Goal: Information Seeking & Learning: Learn about a topic

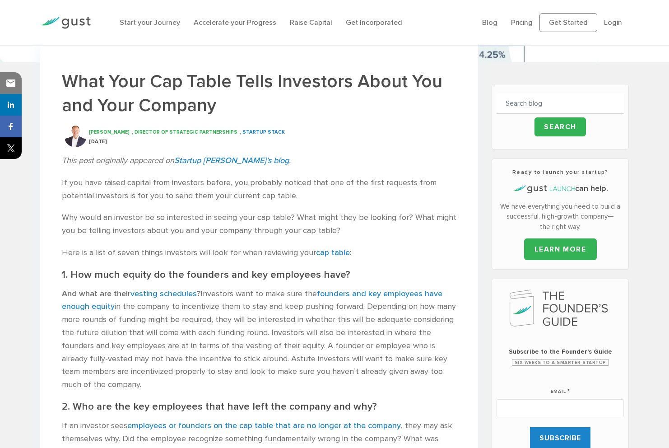
scroll to position [178, 0]
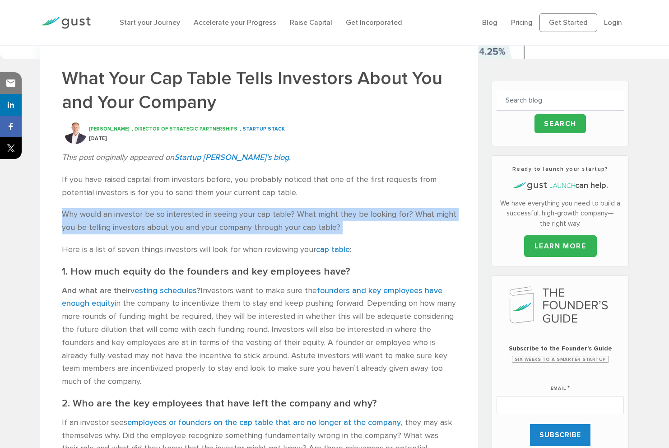
click at [164, 187] on p "If you have raised capital from investors before, you probably noticed that one…" at bounding box center [259, 186] width 395 height 26
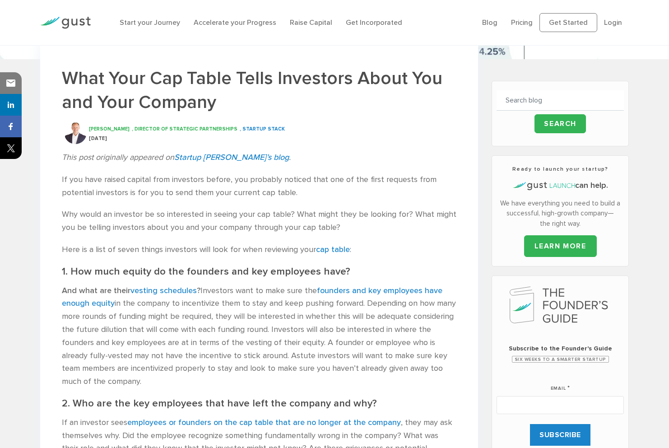
click at [164, 187] on p "If you have raised capital from investors before, you probably noticed that one…" at bounding box center [259, 186] width 395 height 26
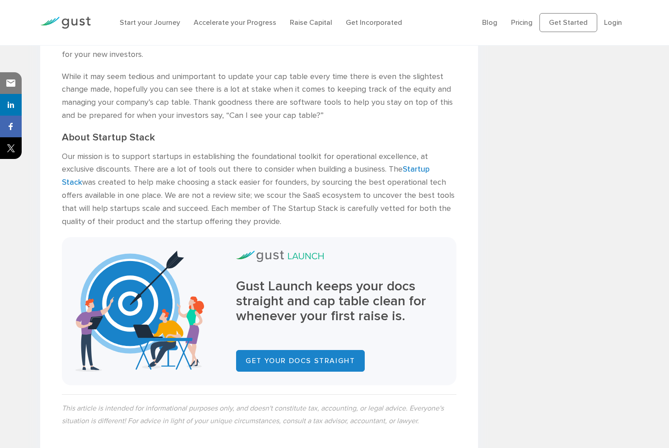
scroll to position [1101, 0]
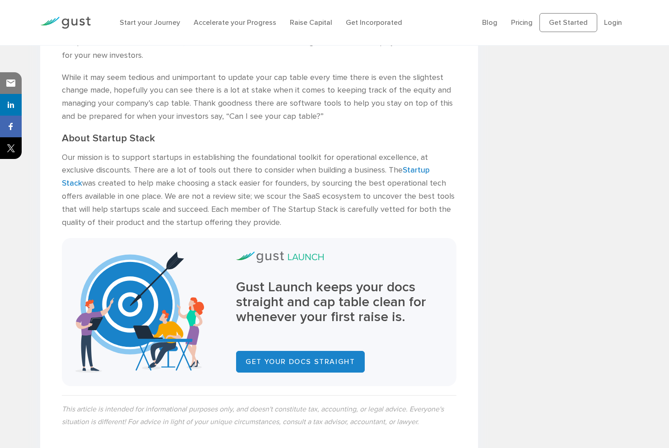
click at [262, 151] on p "Our mission is to support startups in establishing the foundational toolkit for…" at bounding box center [259, 190] width 395 height 78
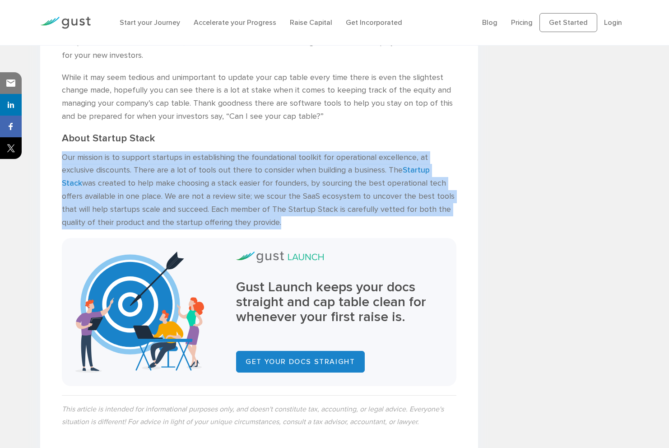
click at [243, 183] on p "Our mission is to support startups in establishing the foundational toolkit for…" at bounding box center [259, 190] width 395 height 78
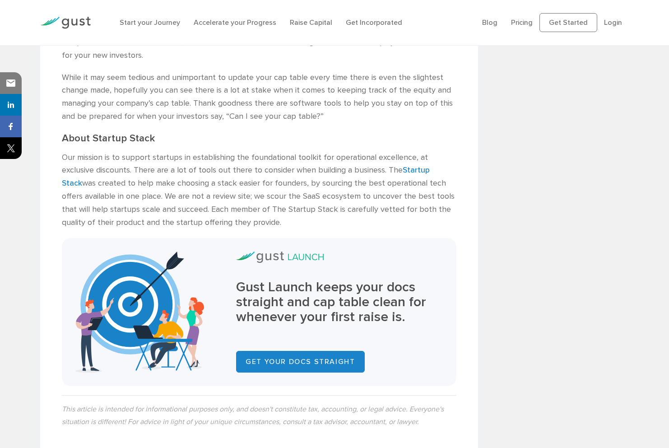
click at [243, 183] on p "Our mission is to support startups in establishing the foundational toolkit for…" at bounding box center [259, 190] width 395 height 78
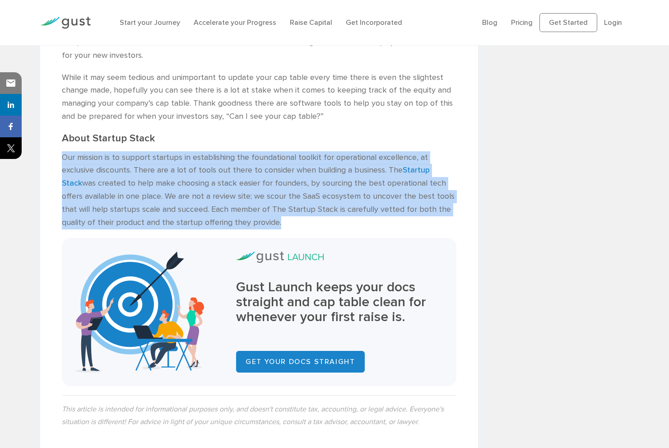
click at [271, 181] on p "Our mission is to support startups in establishing the foundational toolkit for…" at bounding box center [259, 190] width 395 height 78
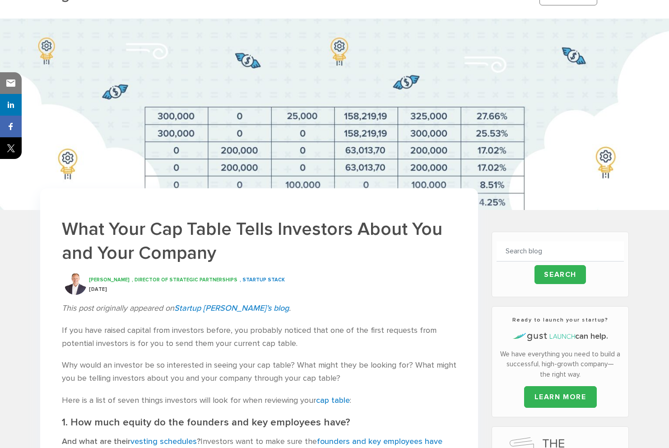
scroll to position [0, 0]
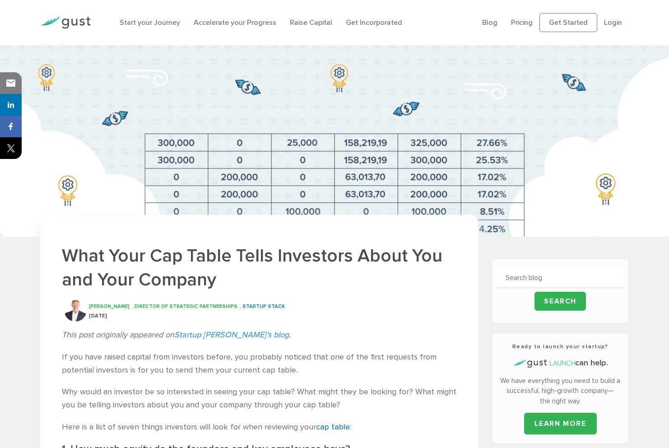
click at [230, 336] on link "Startup [PERSON_NAME]’s blog" at bounding box center [231, 334] width 115 height 9
